Goal: Transaction & Acquisition: Download file/media

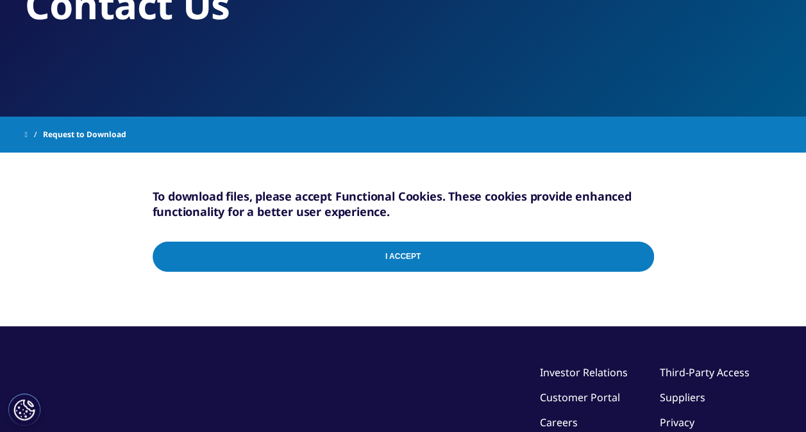
click at [405, 257] on input "I Accept" at bounding box center [404, 257] width 502 height 30
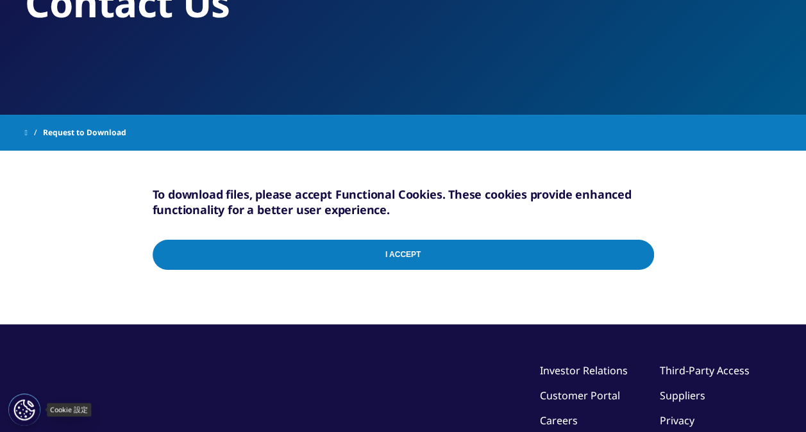
click at [40, 400] on button "Cookie 設定" at bounding box center [24, 410] width 32 height 32
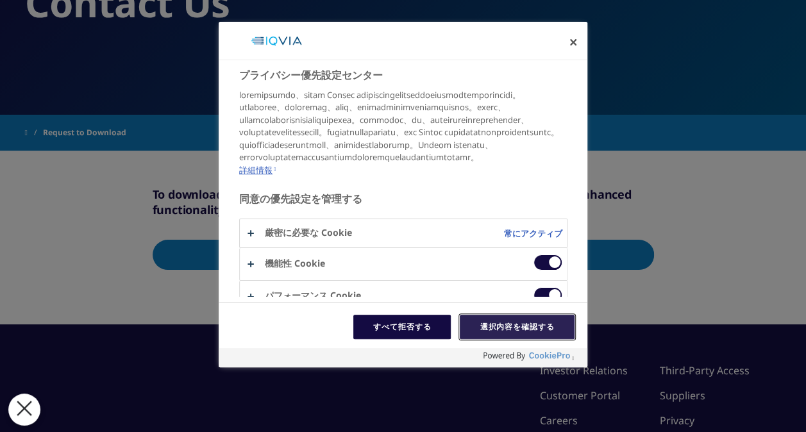
click at [484, 319] on button "選択内容を確認する" at bounding box center [517, 327] width 115 height 24
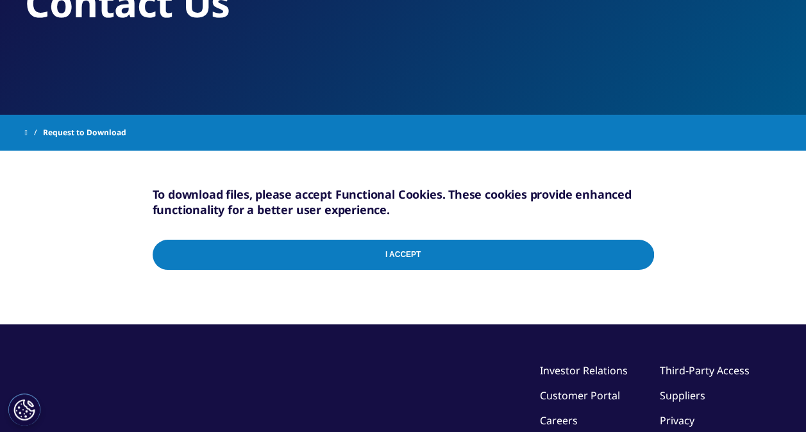
click at [359, 266] on input "I Accept" at bounding box center [404, 255] width 502 height 30
